Goal: Task Accomplishment & Management: Use online tool/utility

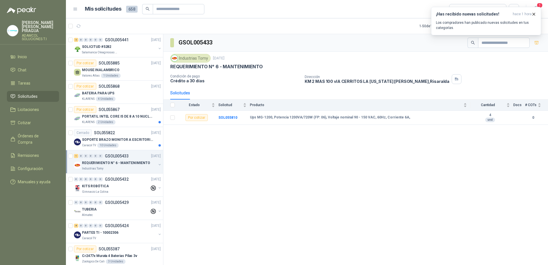
click at [273, 220] on div "GSOL005433 Industrias Tomy [DATE] REQUERIMIENTO N° 6 - MANTENIMIENTO Condición …" at bounding box center [355, 150] width 384 height 233
click at [531, 13] on icon "button" at bounding box center [533, 14] width 5 height 5
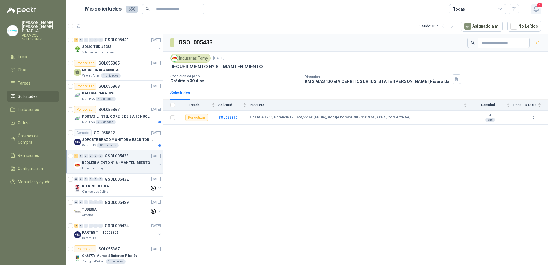
click at [537, 11] on icon "button" at bounding box center [535, 8] width 7 height 7
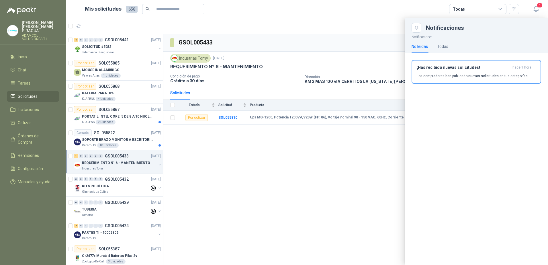
click at [243, 204] on div at bounding box center [307, 141] width 482 height 246
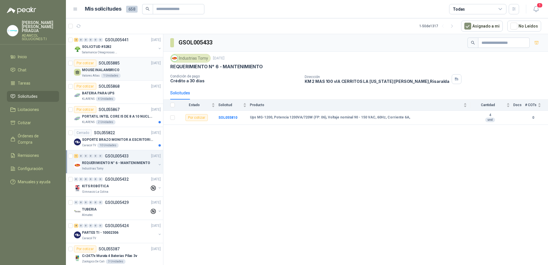
click at [133, 73] on div "Valores Atlas 1 Unidades" at bounding box center [121, 75] width 79 height 5
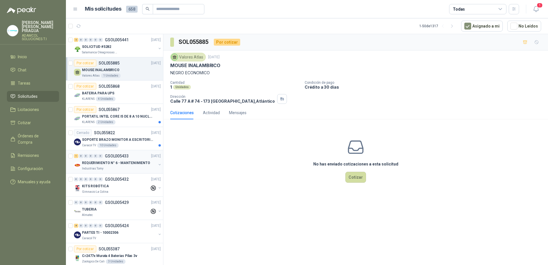
click at [123, 162] on p "REQUERIMIENTO N° 6 - MANTENIMIENTO" at bounding box center [116, 162] width 68 height 5
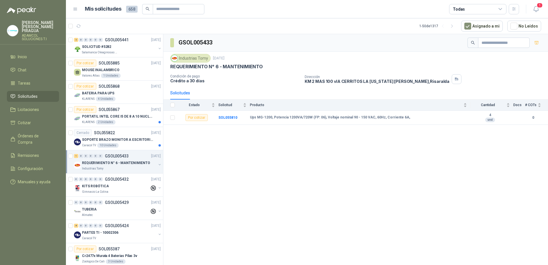
click at [239, 168] on div "GSOL005433 Industrias Tomy [DATE] REQUERIMIENTO N° 6 - MANTENIMIENTO Condición …" at bounding box center [355, 150] width 384 height 233
drag, startPoint x: 247, startPoint y: 118, endPoint x: 299, endPoint y: 119, distance: 52.1
click at [299, 119] on tr "Por cotizar SOL055810 Ups MG-1200, Potencia 1200VA/720W (FP: 06), Voltaje nomin…" at bounding box center [355, 118] width 384 height 14
copy tr "Ups MG-1200, Potencia 1200VA"
click at [535, 9] on icon "button" at bounding box center [535, 8] width 7 height 7
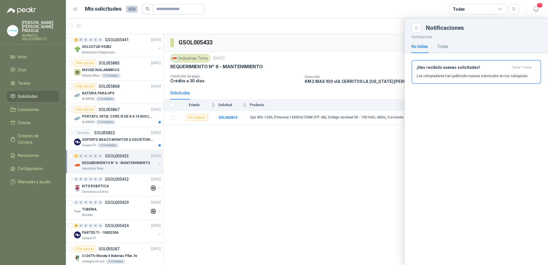
click at [311, 190] on div at bounding box center [307, 141] width 482 height 246
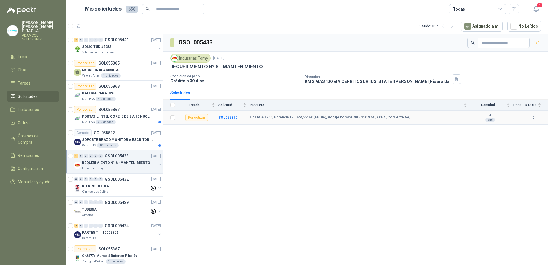
click at [196, 117] on div "Por cotizar" at bounding box center [196, 117] width 22 height 7
click at [207, 120] on div "Por cotizar" at bounding box center [196, 117] width 22 height 7
click at [193, 120] on div "Por cotizar" at bounding box center [196, 117] width 22 height 7
click at [226, 117] on b "SOL055810" at bounding box center [227, 117] width 19 height 4
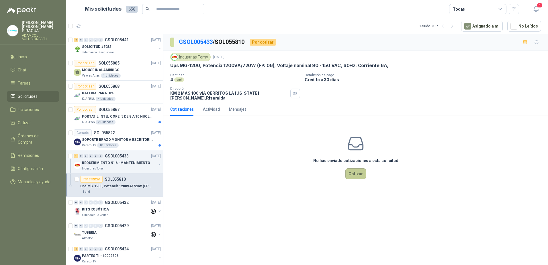
click at [356, 169] on button "Cotizar" at bounding box center [355, 173] width 21 height 11
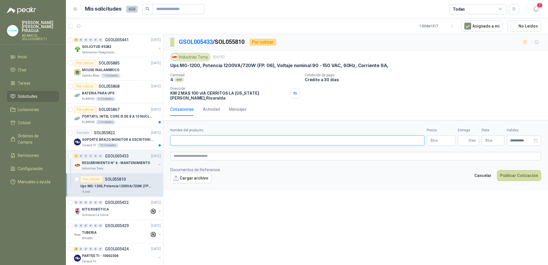
click at [204, 137] on input "Nombre del producto" at bounding box center [297, 140] width 254 height 10
click at [219, 137] on input "Nombre del producto" at bounding box center [297, 140] width 254 height 10
paste input "**********"
type input "**********"
click at [212, 153] on textarea at bounding box center [355, 156] width 371 height 8
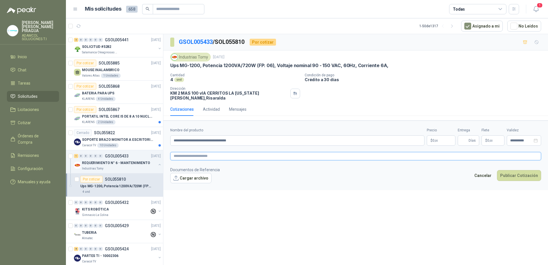
paste textarea "**********"
type textarea "**********"
click at [434, 142] on form "**********" at bounding box center [355, 154] width 384 height 69
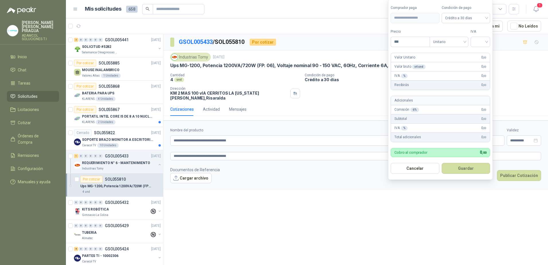
click at [436, 138] on body "[PERSON_NAME] PIRAGUA ADAMCOL SOLUCIONES T.I Inicio Chat Tareas Solicitudes Lic…" at bounding box center [274, 132] width 548 height 265
type input "*********"
click at [403, 40] on input "*********" at bounding box center [410, 42] width 39 height 10
click at [475, 42] on input "search" at bounding box center [480, 41] width 13 height 9
click at [481, 52] on div "19%" at bounding box center [481, 53] width 11 height 6
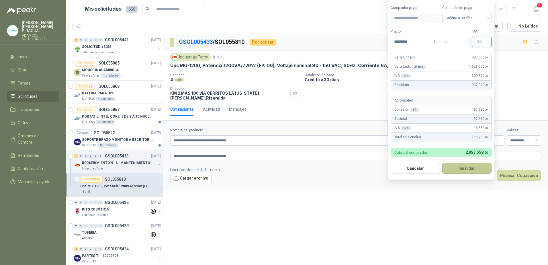
click at [475, 168] on button "Guardar" at bounding box center [466, 168] width 49 height 11
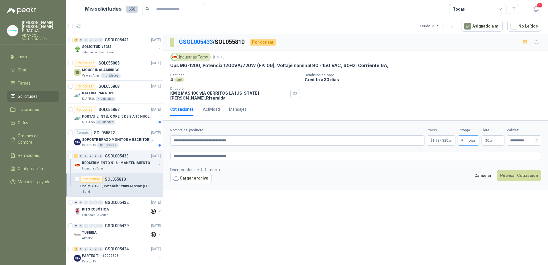
type input "*"
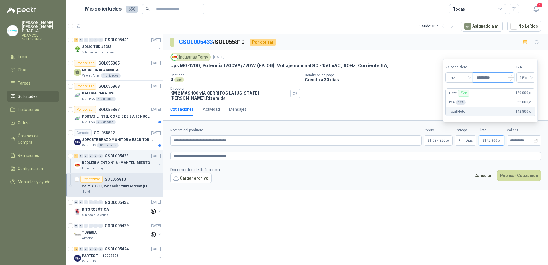
drag, startPoint x: 498, startPoint y: 77, endPoint x: 483, endPoint y: 76, distance: 15.2
click at [483, 76] on input "*********" at bounding box center [493, 77] width 41 height 10
click at [460, 78] on span "Flex" at bounding box center [458, 77] width 21 height 9
type input "*********"
click at [535, 75] on div "19%" at bounding box center [525, 77] width 19 height 10
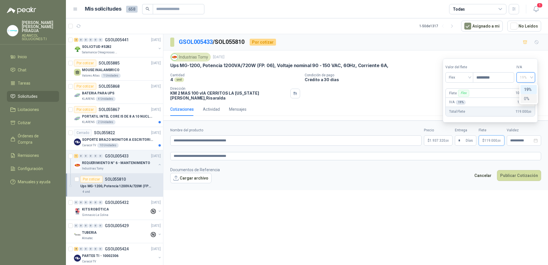
click at [527, 99] on div "0%" at bounding box center [527, 98] width 9 height 6
click at [523, 171] on button "Publicar Cotización" at bounding box center [519, 175] width 44 height 11
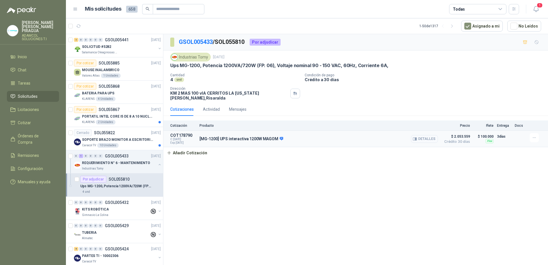
click at [420, 135] on button "Detalles" at bounding box center [424, 139] width 27 height 8
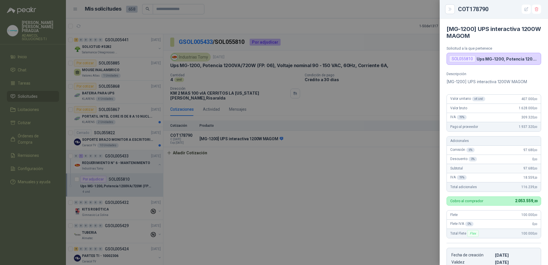
click at [477, 9] on div "COT178790" at bounding box center [499, 9] width 83 height 9
copy div "COT178790"
click at [335, 195] on div at bounding box center [274, 132] width 548 height 265
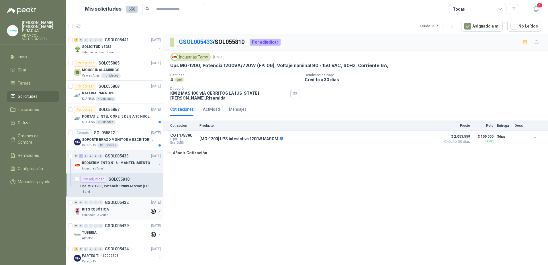
click at [113, 209] on div "KITS ROBÓTICA" at bounding box center [116, 209] width 68 height 7
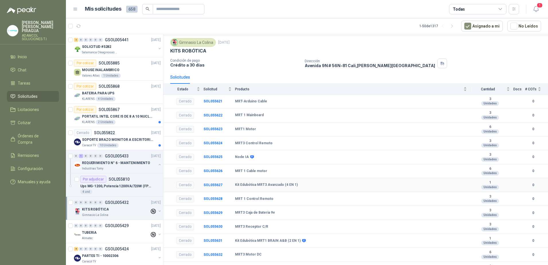
scroll to position [24, 0]
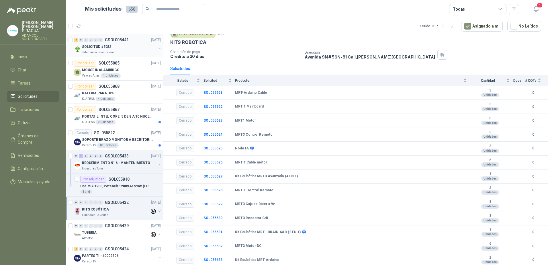
click at [111, 47] on div "SOLICITUD #5282" at bounding box center [119, 46] width 74 height 7
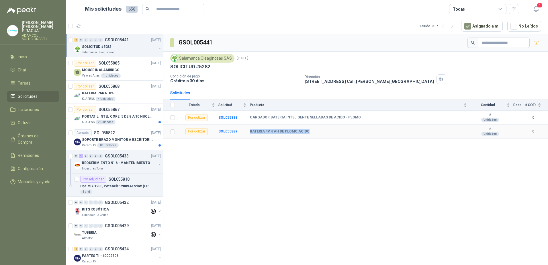
drag, startPoint x: 314, startPoint y: 134, endPoint x: 249, endPoint y: 135, distance: 64.7
click at [249, 135] on tr "Por cotizar SOL055889 BATERIA 4V 4 AH DE PLOMO ACIDO 5 Unidades 0" at bounding box center [355, 132] width 384 height 14
copy tr "BATERIA 4V 4 AH DE PLOMO ACIDO"
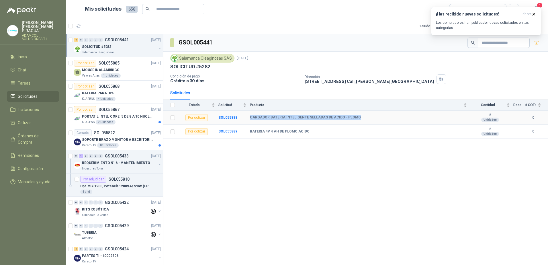
drag, startPoint x: 368, startPoint y: 117, endPoint x: 247, endPoint y: 118, distance: 121.1
click at [247, 118] on tr "Por cotizar SOL055888 CARGADOR BATERIA INTELIGENTE SELLADAS DE ACIDO - PLOMO 5 …" at bounding box center [355, 118] width 384 height 14
copy tr "CARGADOR BATERIA INTELIGENTE SELLADAS DE ACIDO - PLOMO"
click at [126, 119] on div "PORTATIL INTEL CORE I5 DE 8 A 10 NUCLEOS" at bounding box center [121, 116] width 79 height 7
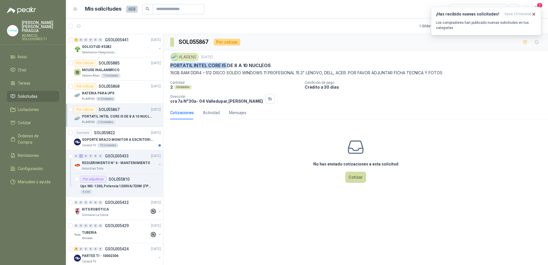
drag, startPoint x: 168, startPoint y: 64, endPoint x: 226, endPoint y: 68, distance: 58.0
click at [226, 68] on div "KLARENS [DATE] PORTATIL INTEL CORE I5 DE 8 A 10 NUCLEOS 16GB RAM DDR4 – 512 DIS…" at bounding box center [355, 78] width 384 height 56
copy p "PORTATIL INTEL CORE I5"
